Goal: Transaction & Acquisition: Purchase product/service

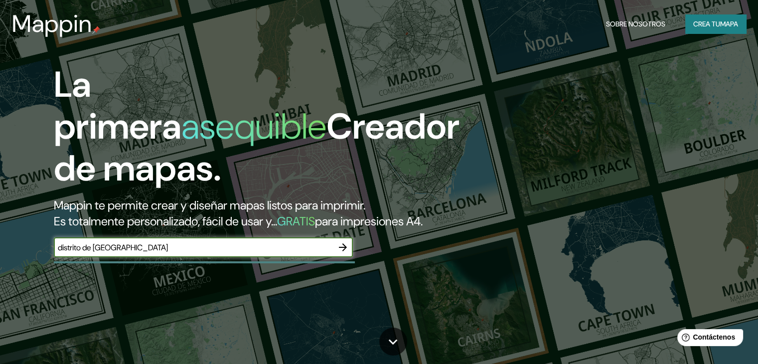
type input "distrito de [GEOGRAPHIC_DATA]"
click at [345, 253] on icon "button" at bounding box center [343, 247] width 12 height 12
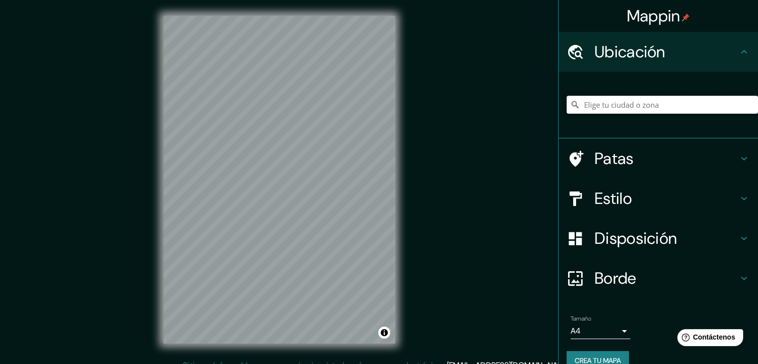
click at [592, 99] on input "Elige tu ciudad o zona" at bounding box center [662, 105] width 191 height 18
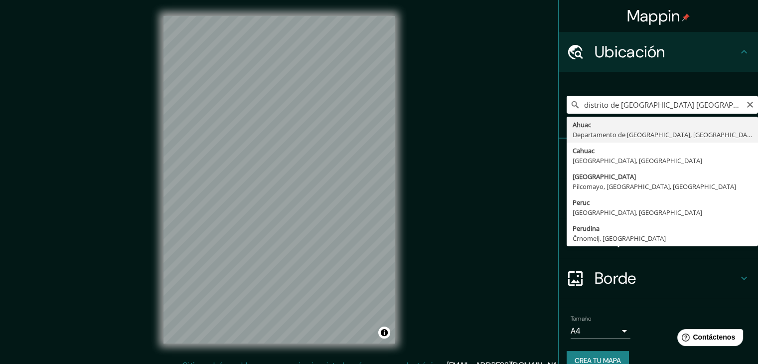
type input "Ahuac, [GEOGRAPHIC_DATA], [GEOGRAPHIC_DATA]"
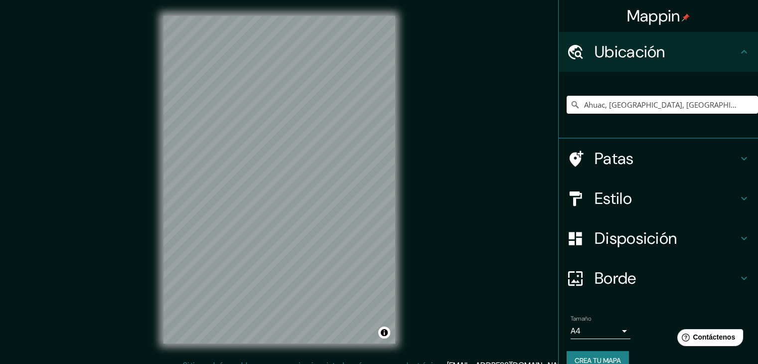
click at [415, 166] on div "Mappin Ubicación Ahuac, Departamento de [GEOGRAPHIC_DATA], [GEOGRAPHIC_DATA] Pa…" at bounding box center [379, 187] width 758 height 375
click at [614, 202] on font "Estilo" at bounding box center [613, 198] width 37 height 21
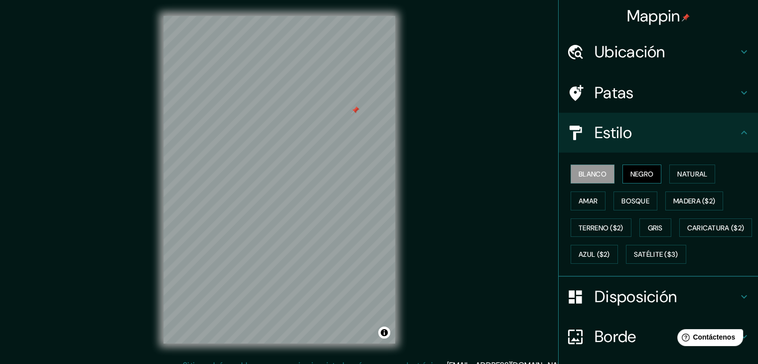
click at [634, 170] on font "Negro" at bounding box center [642, 174] width 23 height 9
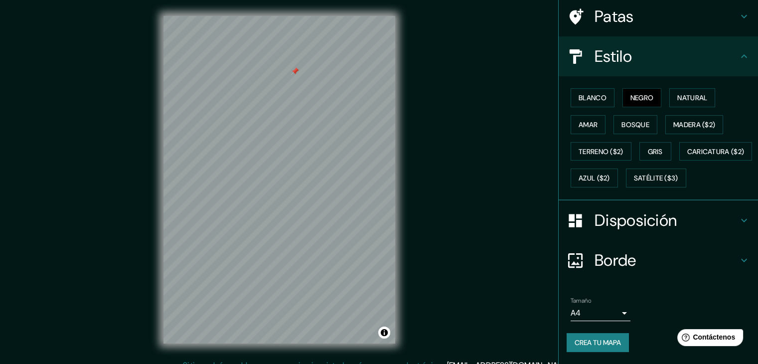
click at [738, 218] on icon at bounding box center [744, 220] width 12 height 12
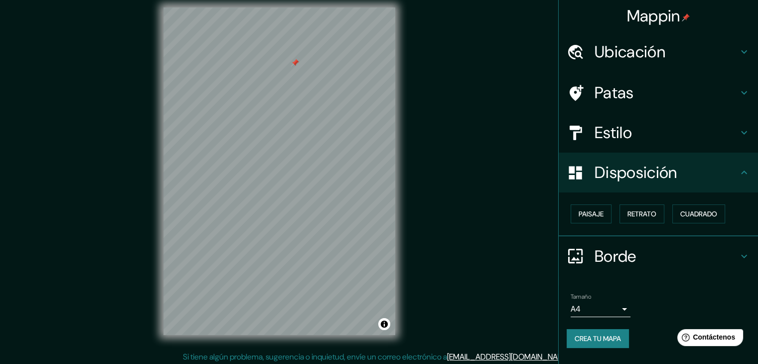
scroll to position [11, 0]
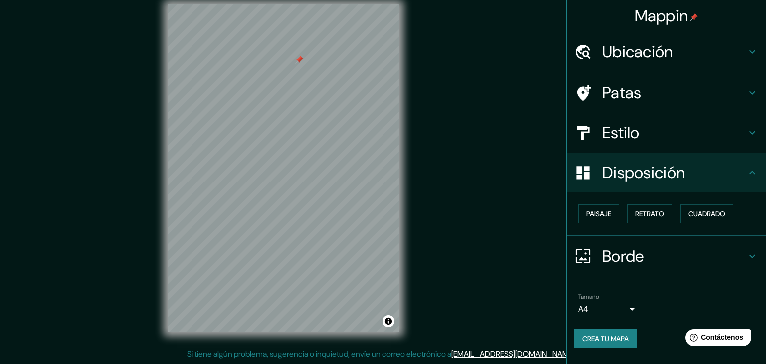
click at [625, 306] on body "Mappin Ubicación Ahuac, Departamento de [GEOGRAPHIC_DATA], [GEOGRAPHIC_DATA] Pa…" at bounding box center [383, 171] width 766 height 364
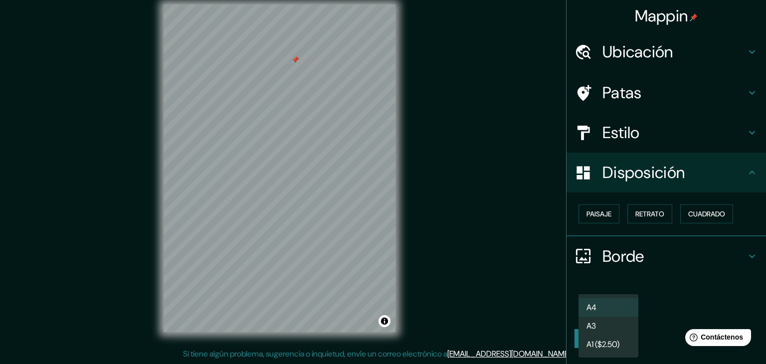
click at [684, 294] on div at bounding box center [383, 182] width 766 height 364
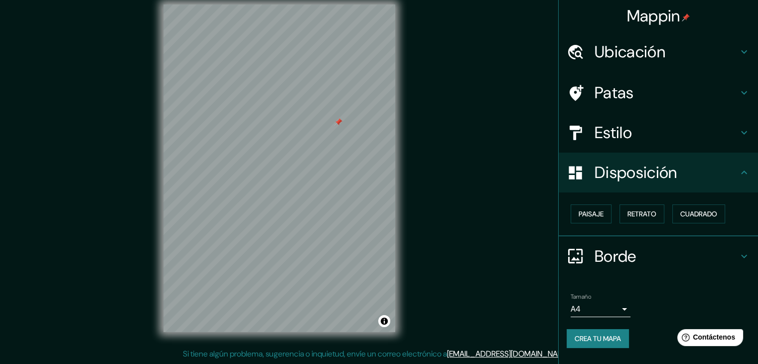
click at [592, 334] on font "Crea tu mapa" at bounding box center [598, 338] width 46 height 9
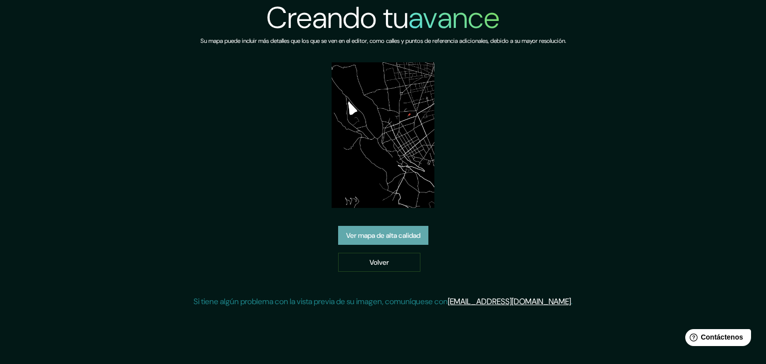
click at [387, 236] on font "Ver mapa de alta calidad" at bounding box center [383, 235] width 74 height 9
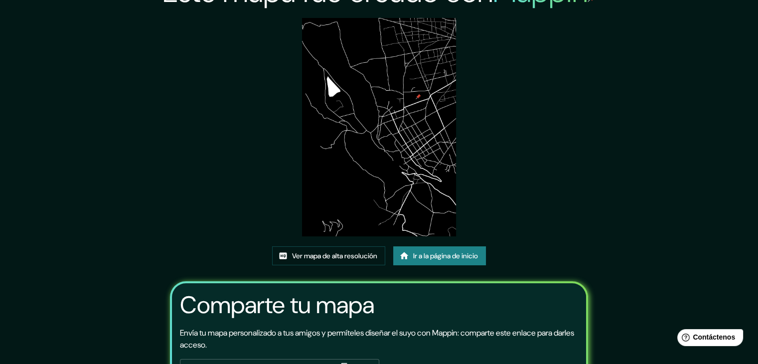
scroll to position [50, 0]
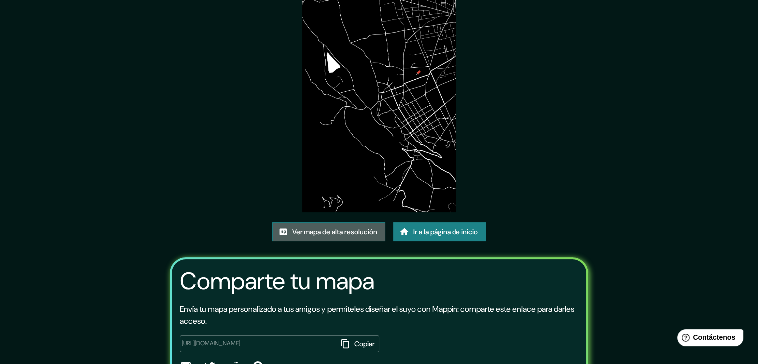
click at [311, 231] on font "Ver mapa de alta resolución" at bounding box center [334, 231] width 85 height 9
click at [268, 360] on div at bounding box center [379, 367] width 398 height 14
